Goal: Find contact information: Obtain details needed to contact an individual or organization

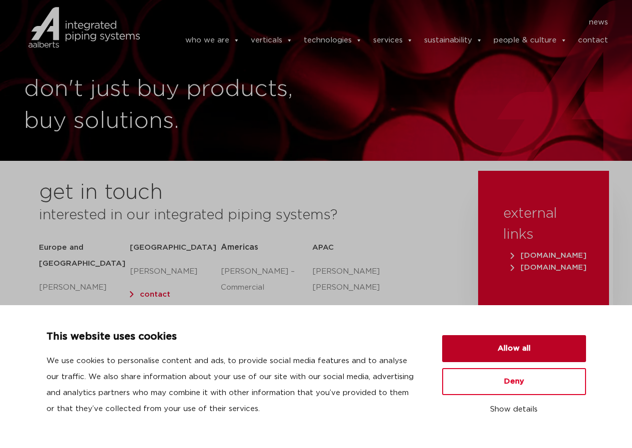
click at [520, 342] on button "Allow all" at bounding box center [514, 348] width 144 height 27
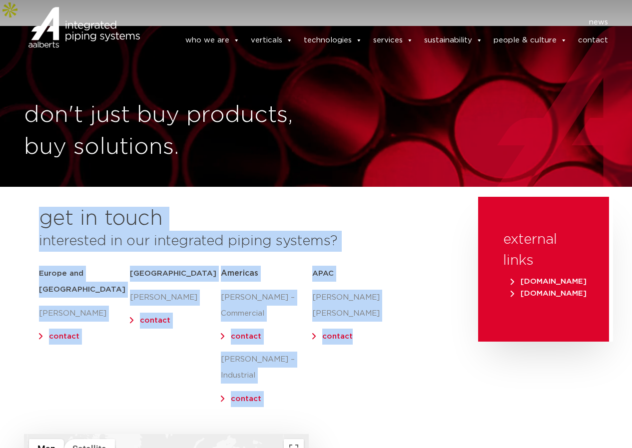
drag, startPoint x: 13, startPoint y: 183, endPoint x: 443, endPoint y: 345, distance: 459.7
click at [443, 345] on section "get in touch interested in our integrated piping systems? [GEOGRAPHIC_DATA] and…" at bounding box center [316, 315] width 632 height 237
click at [22, 373] on div "get in touch interested in our integrated piping systems? [GEOGRAPHIC_DATA] and…" at bounding box center [246, 315] width 454 height 237
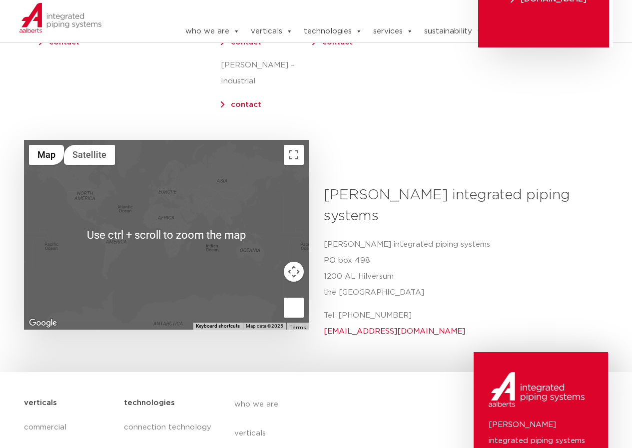
scroll to position [296, 0]
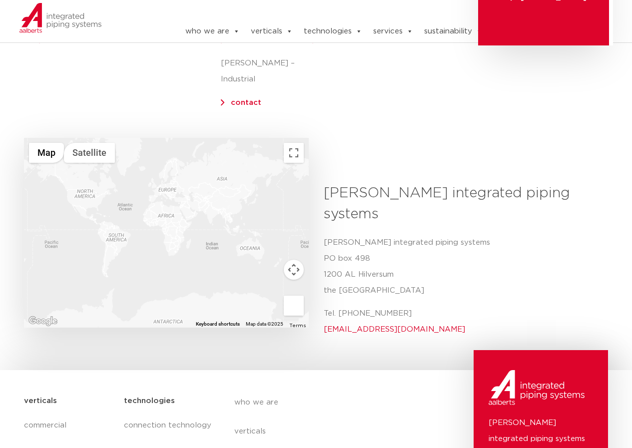
click at [324, 235] on p "[PERSON_NAME] integrated piping systems [STREET_ADDRESS]" at bounding box center [462, 267] width 277 height 64
drag, startPoint x: 324, startPoint y: 213, endPoint x: 415, endPoint y: 228, distance: 92.1
click at [415, 235] on p "[PERSON_NAME] integrated piping systems [STREET_ADDRESS]" at bounding box center [462, 267] width 277 height 64
copy p "1200 AL Hilversum the [GEOGRAPHIC_DATA]"
